Goal: Navigation & Orientation: Find specific page/section

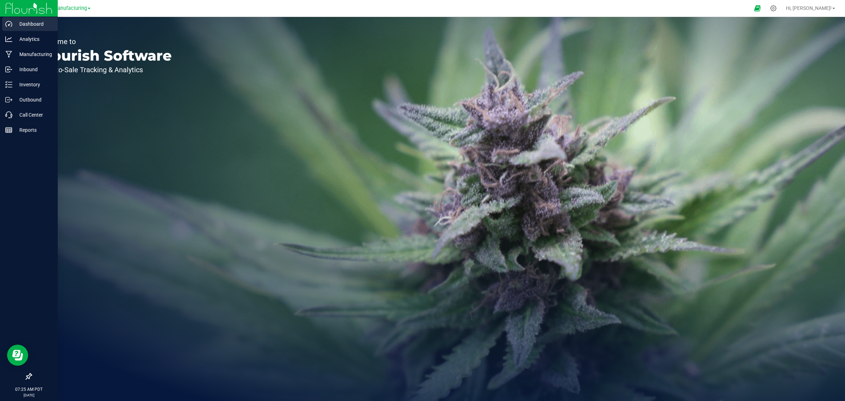
click at [37, 25] on p "Dashboard" at bounding box center [33, 24] width 42 height 8
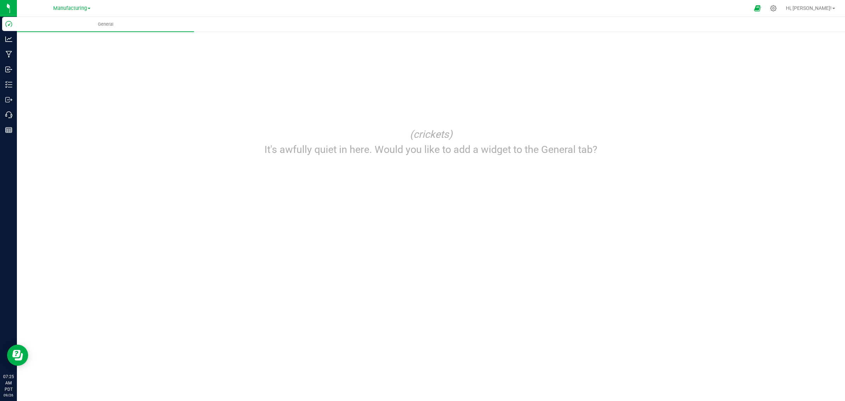
click at [90, 11] on div "Manufacturing" at bounding box center [71, 8] width 103 height 11
click at [90, 10] on link "Manufacturing" at bounding box center [71, 8] width 37 height 7
click at [54, 24] on link "Distribution" at bounding box center [71, 25] width 103 height 10
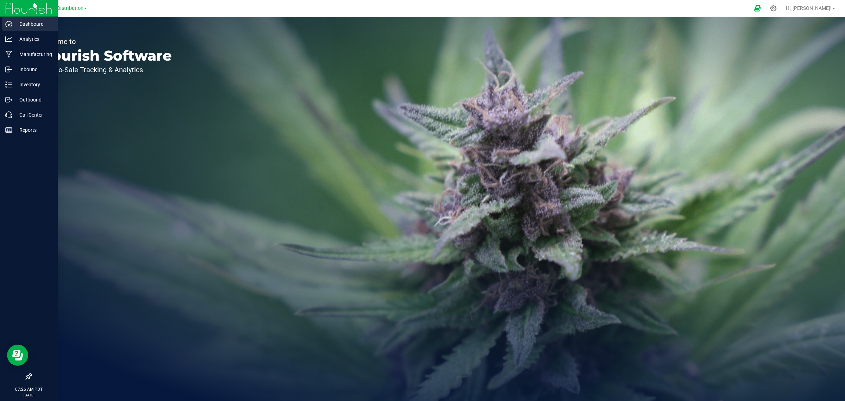
click at [33, 26] on p "Dashboard" at bounding box center [33, 24] width 42 height 8
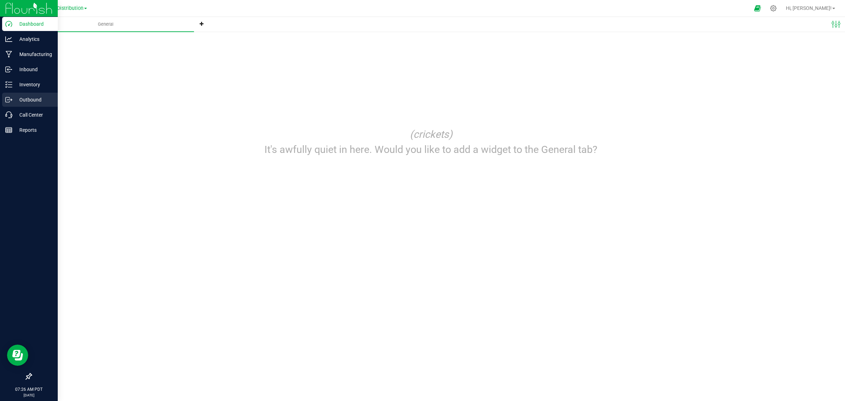
click at [28, 99] on p "Outbound" at bounding box center [33, 99] width 42 height 8
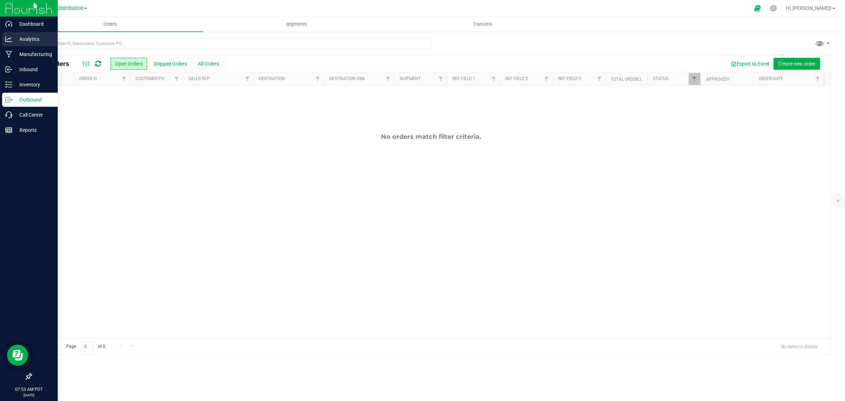
click at [23, 46] on link "Analytics" at bounding box center [29, 39] width 58 height 15
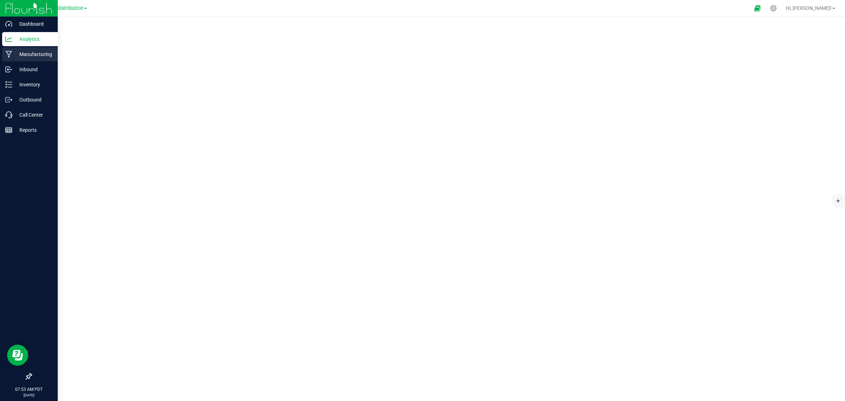
click at [25, 60] on div "Manufacturing" at bounding box center [30, 54] width 56 height 14
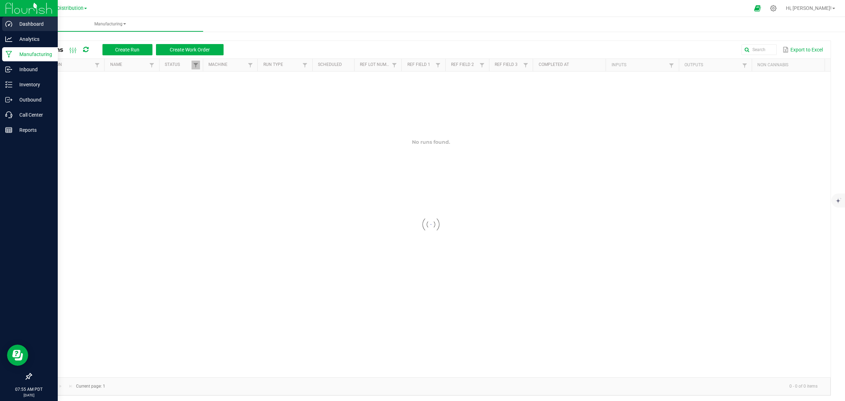
click at [21, 18] on div "Dashboard" at bounding box center [30, 24] width 56 height 14
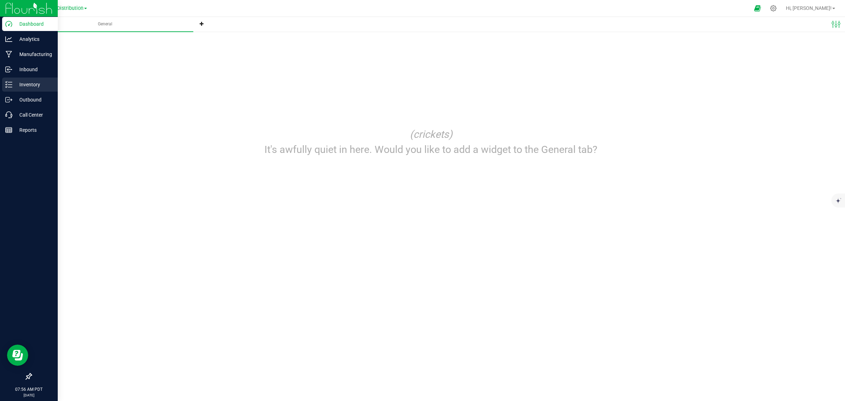
click at [23, 80] on div "Inventory" at bounding box center [30, 84] width 56 height 14
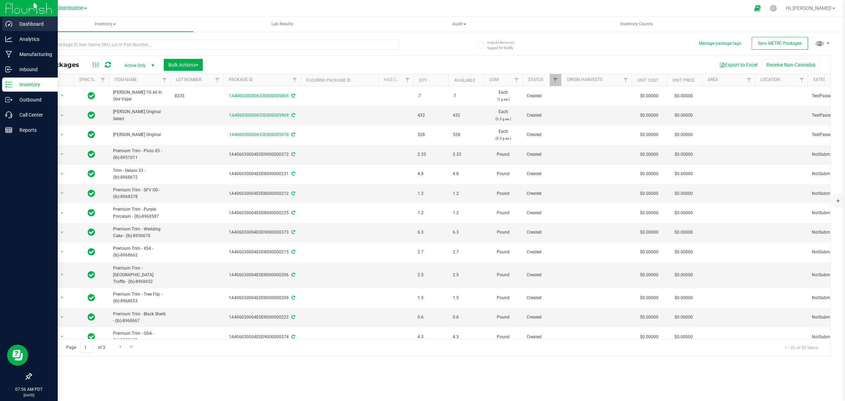
click at [13, 21] on p "Dashboard" at bounding box center [33, 24] width 42 height 8
